Goal: Book appointment/travel/reservation

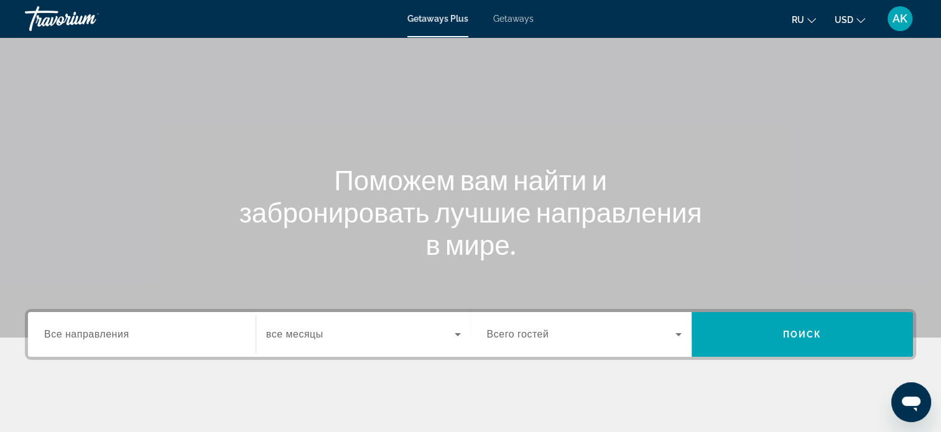
scroll to position [124, 0]
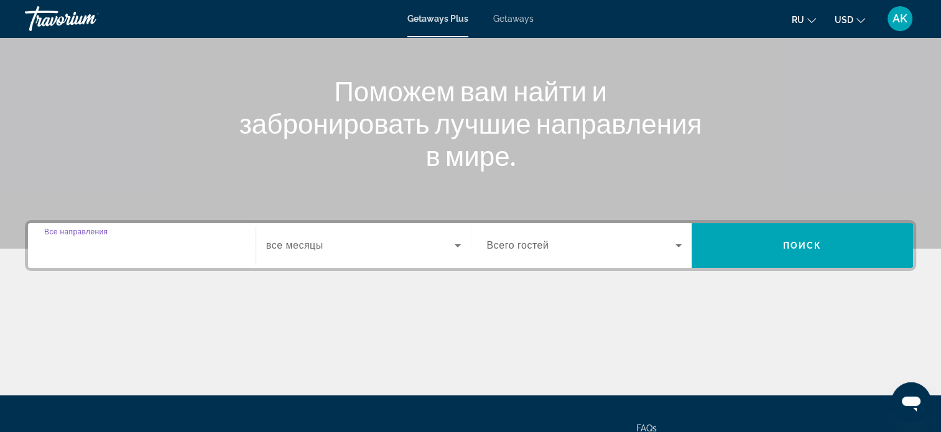
click at [198, 248] on input "Destination Все направления" at bounding box center [141, 246] width 195 height 15
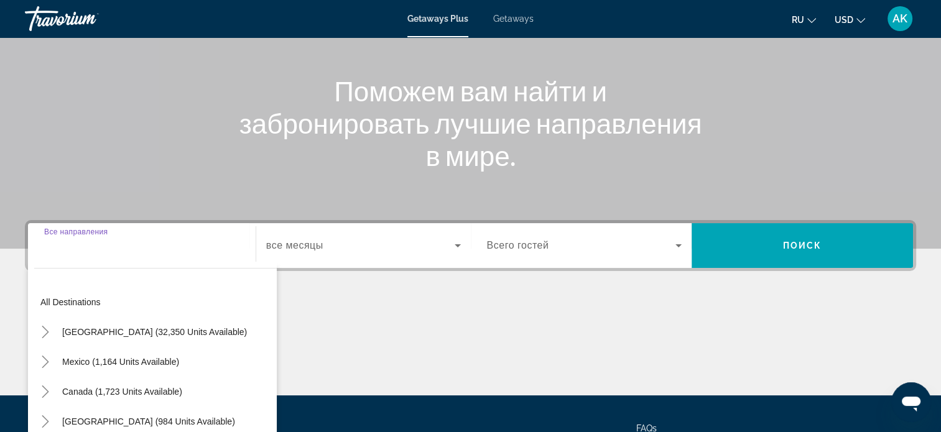
scroll to position [240, 0]
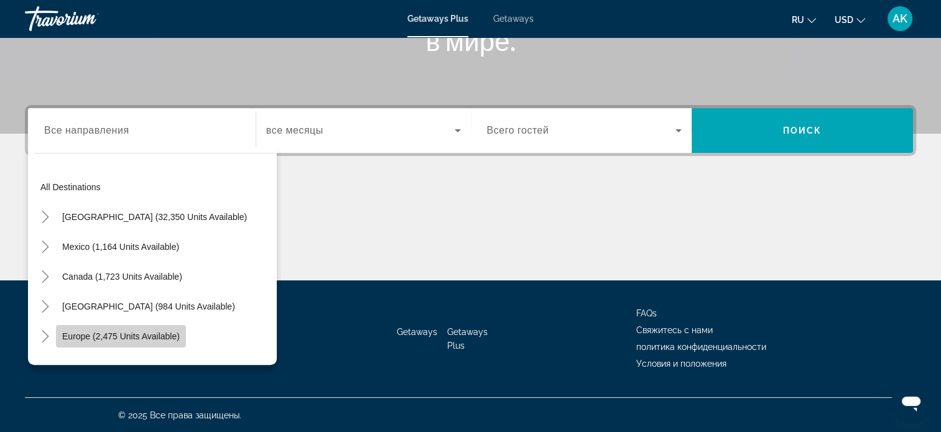
click at [159, 337] on span "Europe (2,475 units available)" at bounding box center [121, 337] width 118 height 10
type input "**********"
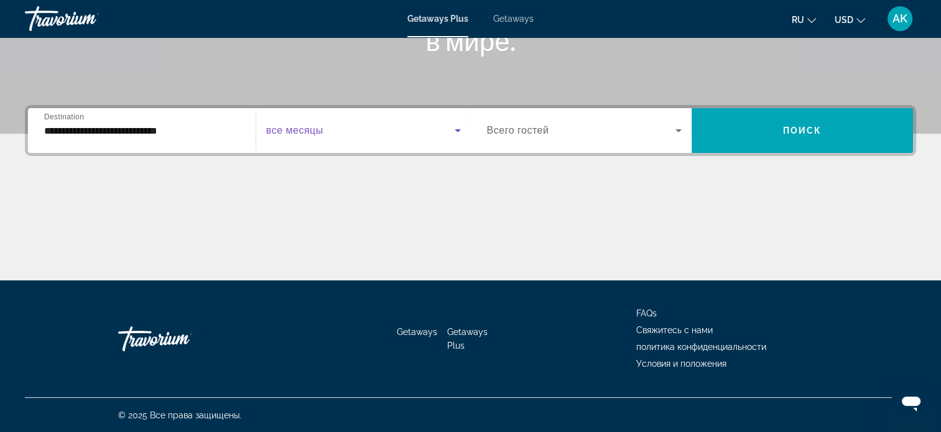
click at [456, 129] on icon "Search widget" at bounding box center [458, 130] width 15 height 15
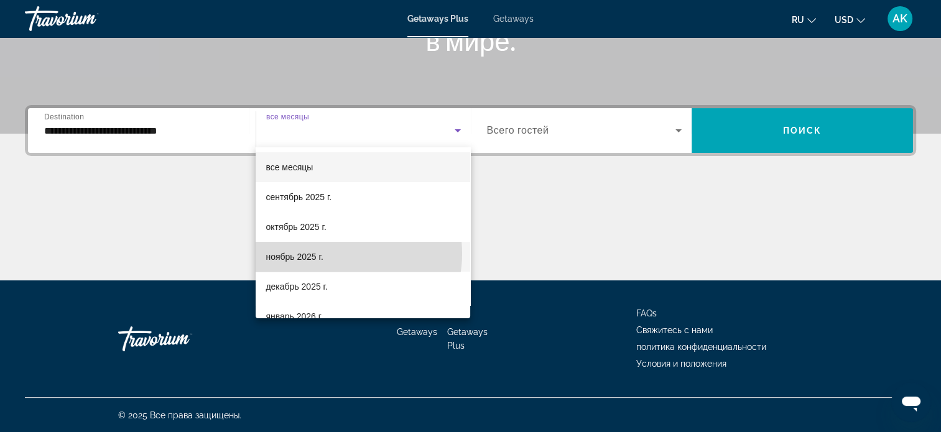
click at [334, 254] on mat-option "ноябрь 2025 г." at bounding box center [363, 257] width 215 height 30
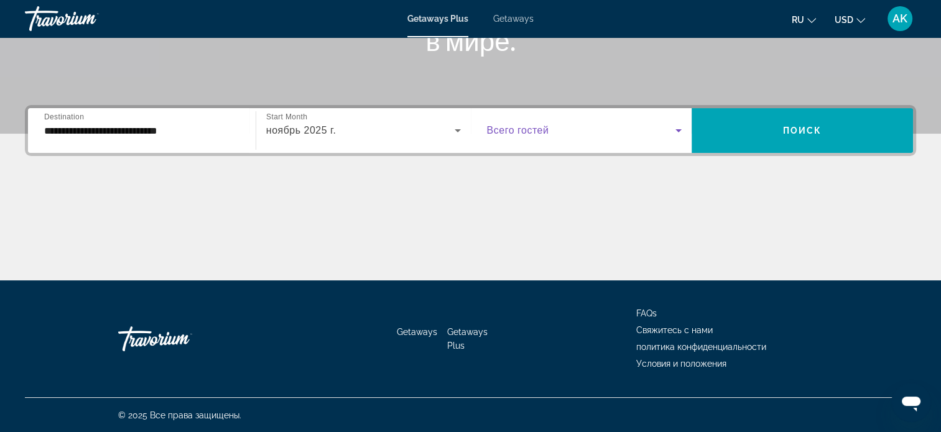
click at [678, 131] on icon "Search widget" at bounding box center [679, 130] width 6 height 3
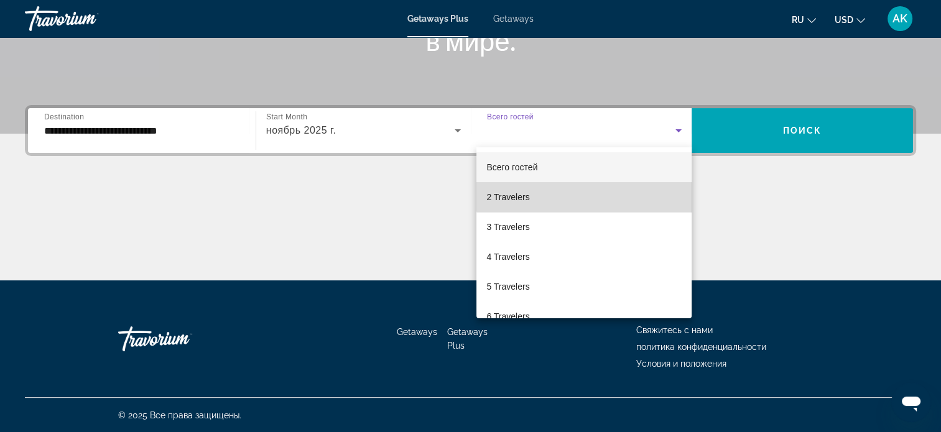
click at [585, 195] on mat-option "2 Travelers" at bounding box center [584, 197] width 215 height 30
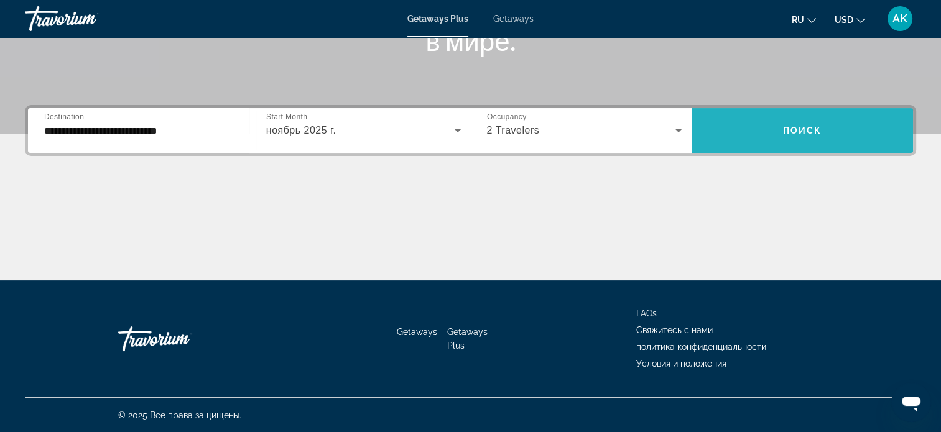
click at [810, 126] on span "Поиск" at bounding box center [802, 131] width 39 height 10
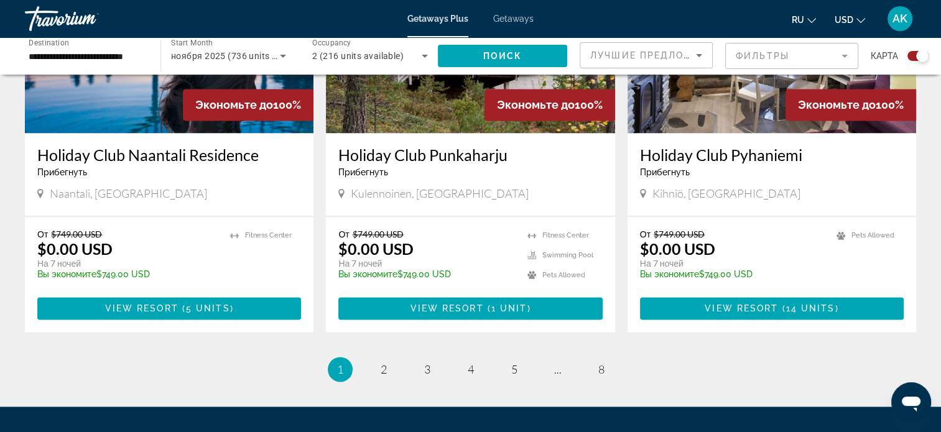
scroll to position [1929, 0]
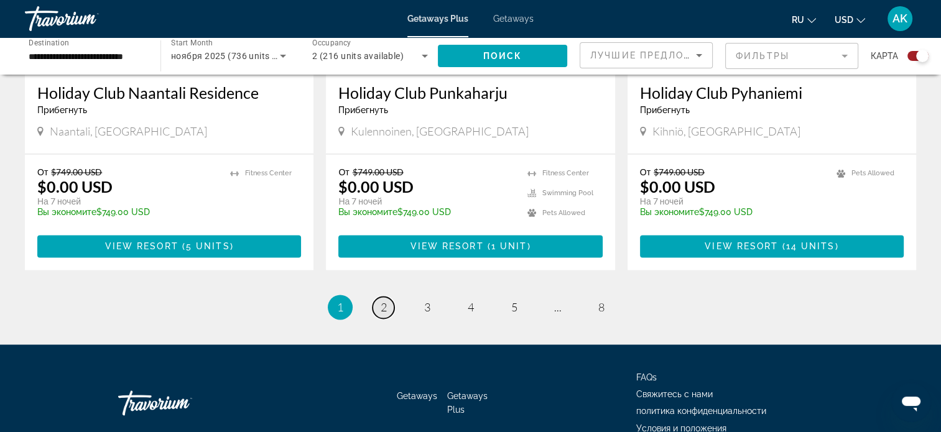
click at [378, 297] on link "page 2" at bounding box center [384, 308] width 22 height 22
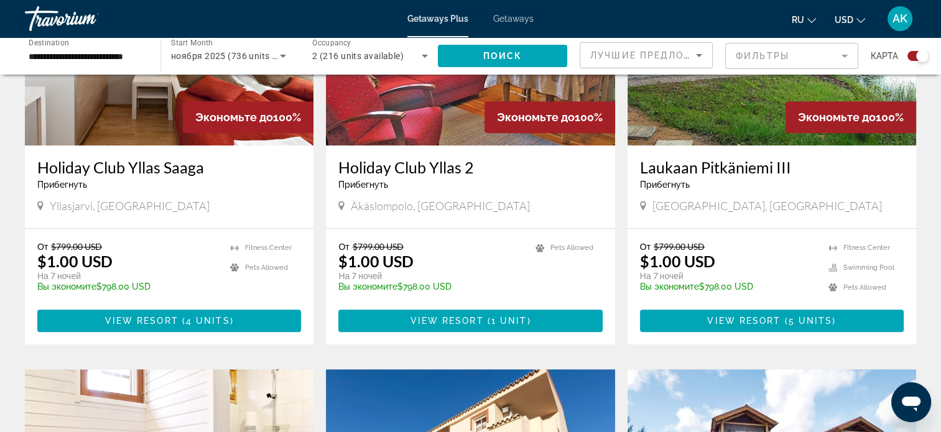
scroll to position [560, 0]
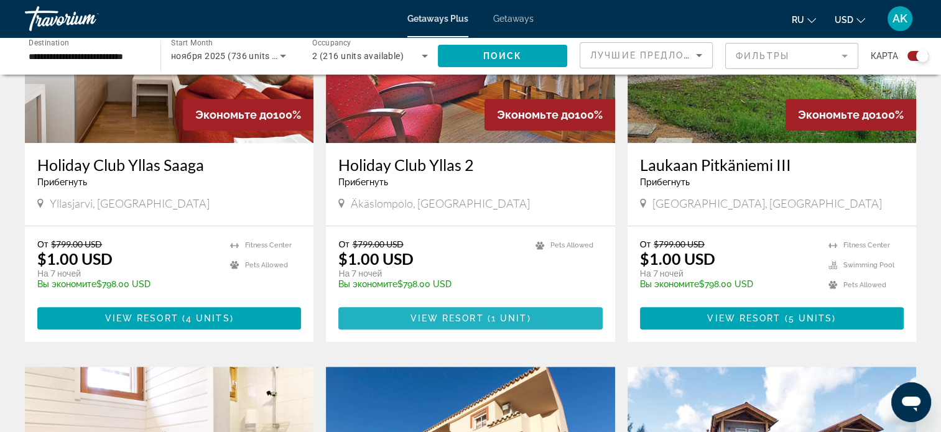
click at [487, 319] on span "Main content" at bounding box center [486, 319] width 4 height 10
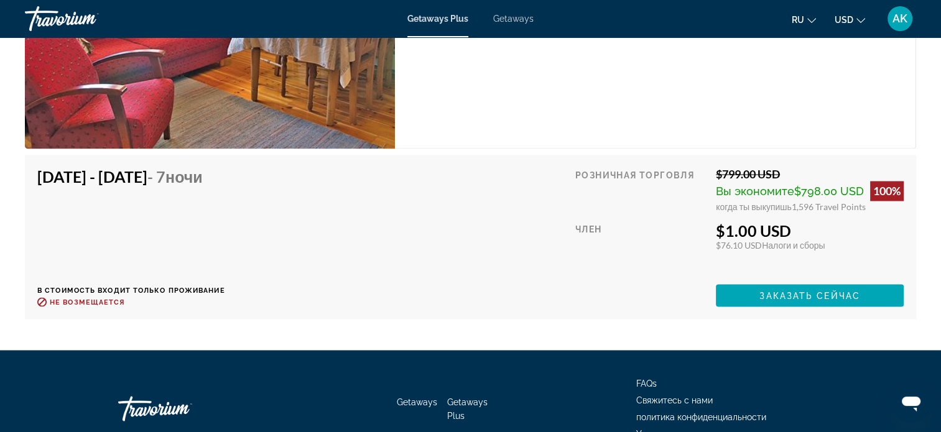
scroll to position [2178, 0]
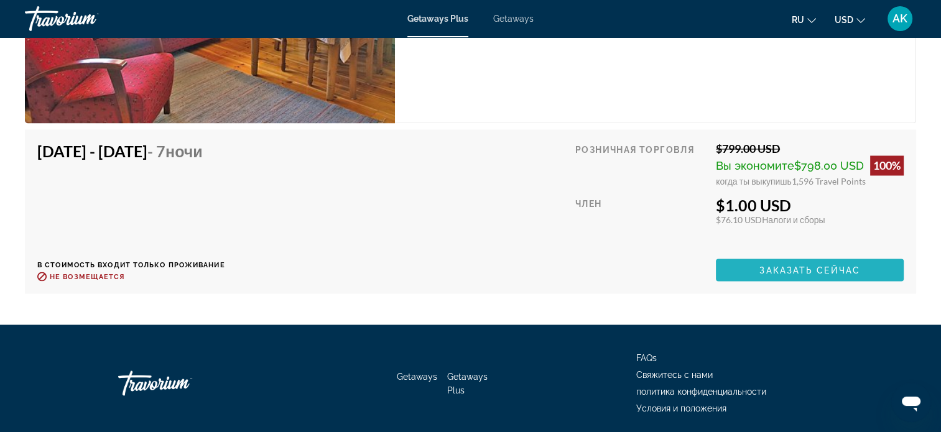
click at [754, 268] on span "Main content" at bounding box center [810, 270] width 188 height 30
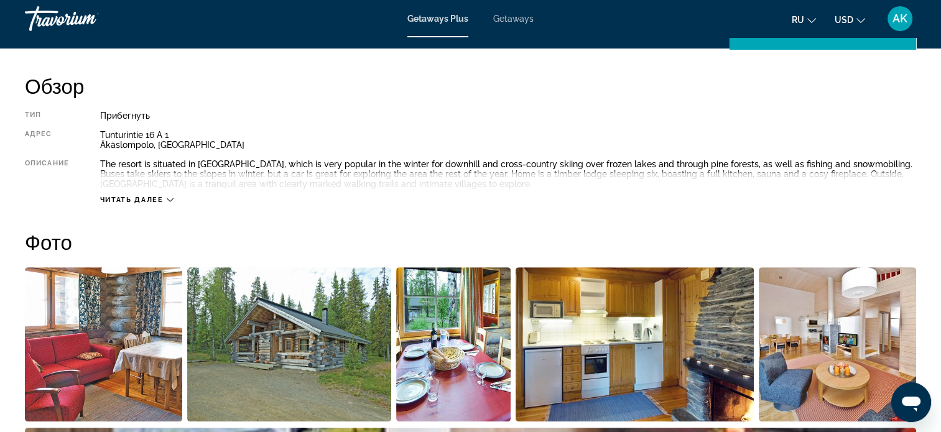
scroll to position [560, 0]
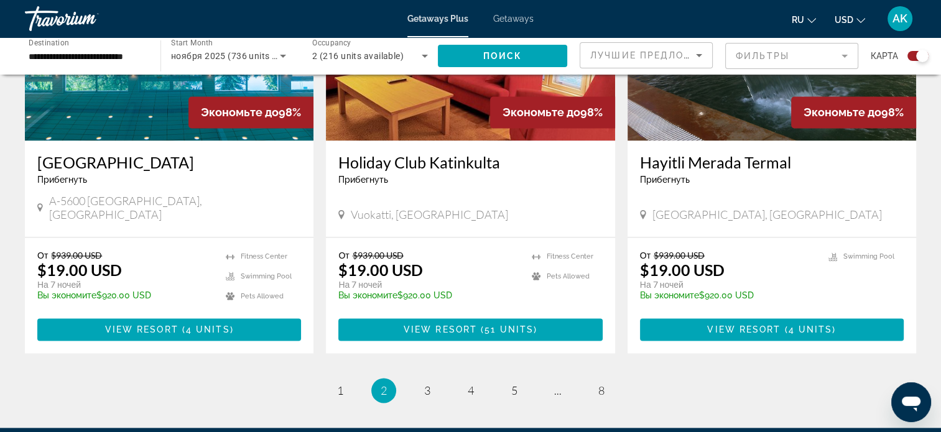
scroll to position [1867, 0]
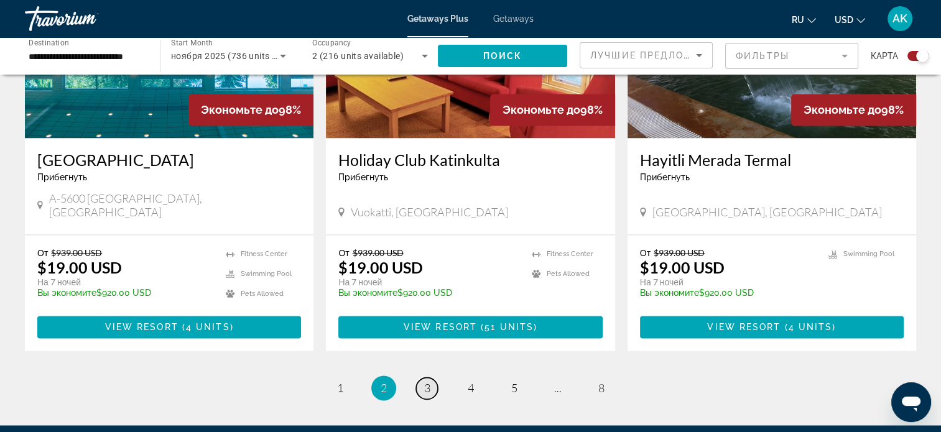
click at [428, 381] on span "3" at bounding box center [427, 388] width 6 height 14
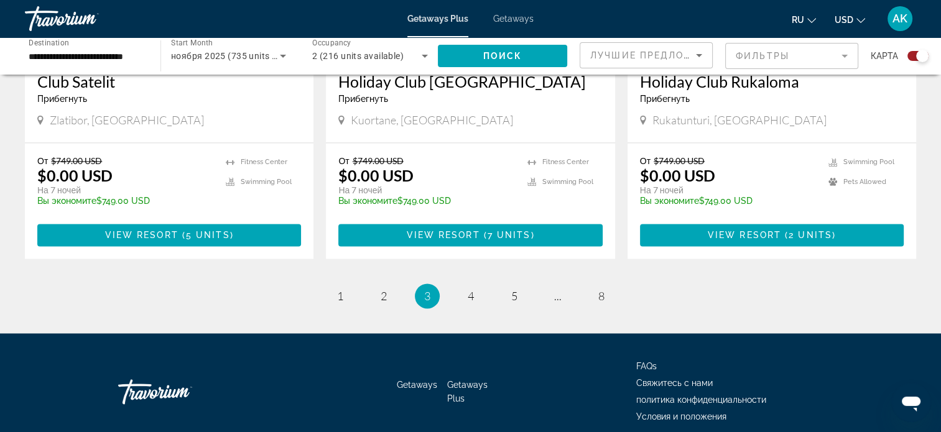
scroll to position [1929, 0]
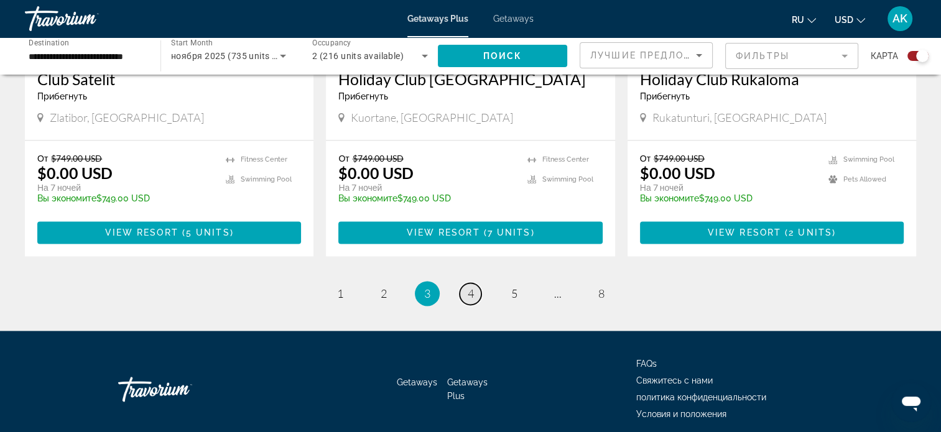
click at [473, 287] on span "4" at bounding box center [471, 294] width 6 height 14
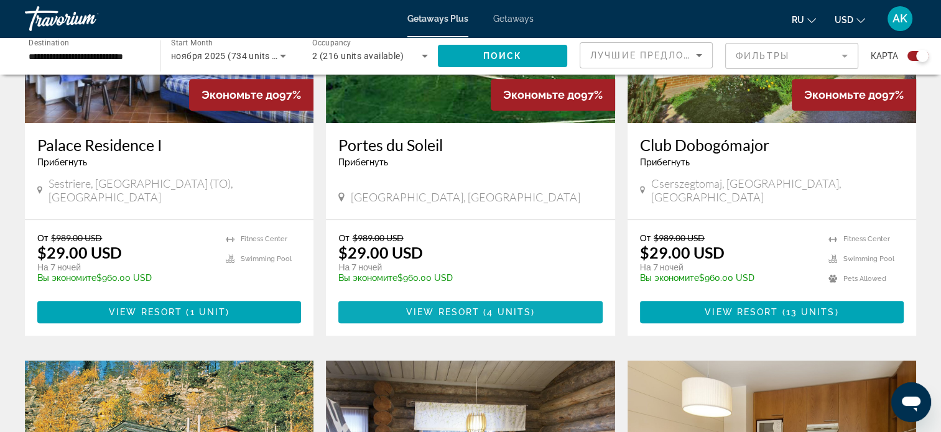
scroll to position [560, 0]
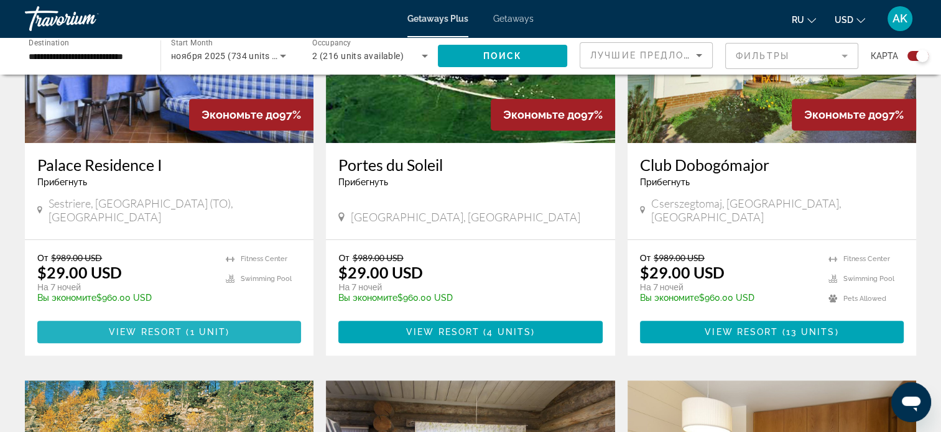
click at [149, 327] on span "View Resort" at bounding box center [145, 332] width 73 height 10
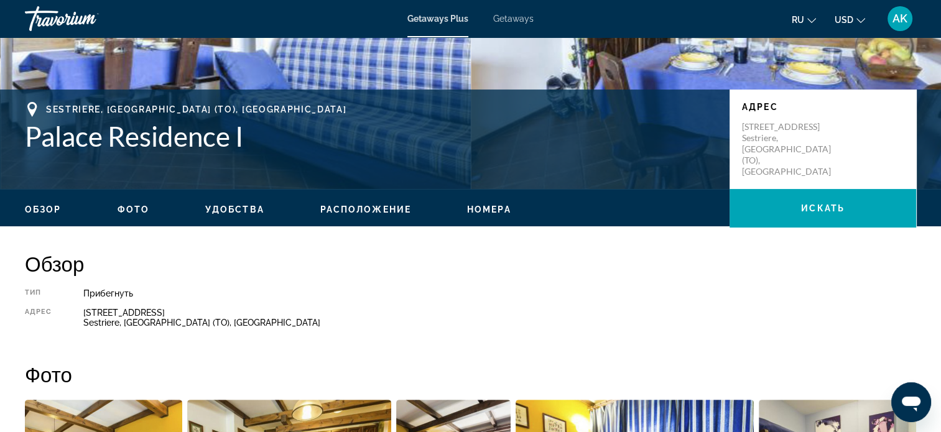
scroll to position [249, 0]
